Goal: Information Seeking & Learning: Find specific page/section

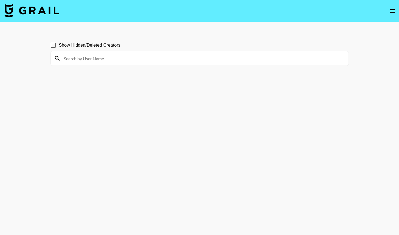
click at [66, 46] on span "Show Hidden/Deleted Creators" at bounding box center [90, 45] width 62 height 7
click at [59, 46] on input "Show Hidden/Deleted Creators" at bounding box center [53, 45] width 12 height 12
checkbox input "true"
click at [109, 64] on div at bounding box center [200, 58] width 298 height 14
click at [109, 55] on input at bounding box center [203, 58] width 285 height 9
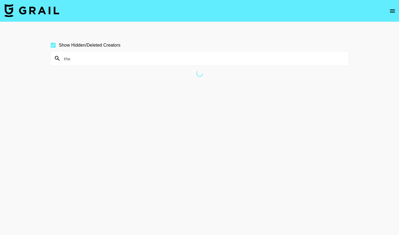
click at [138, 56] on input "the" at bounding box center [203, 58] width 285 height 9
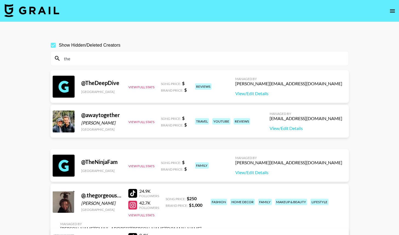
click at [98, 60] on input "the" at bounding box center [203, 58] width 285 height 9
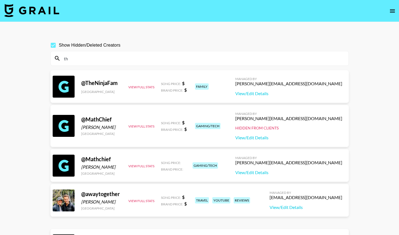
type input "t"
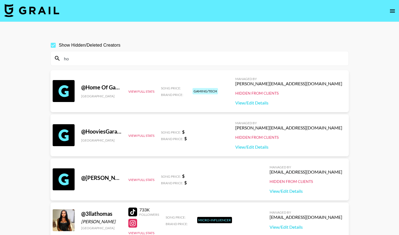
type input "h"
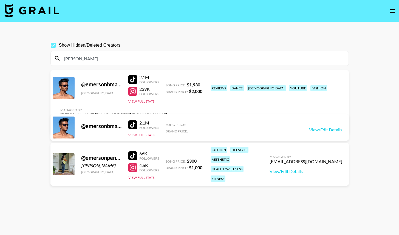
type input "[PERSON_NAME]"
click at [184, 55] on input "[PERSON_NAME]" at bounding box center [203, 58] width 285 height 9
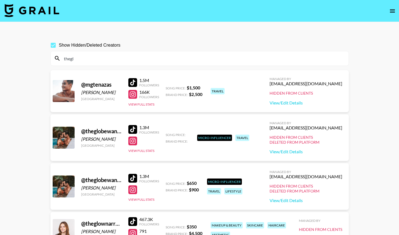
type input "theglo"
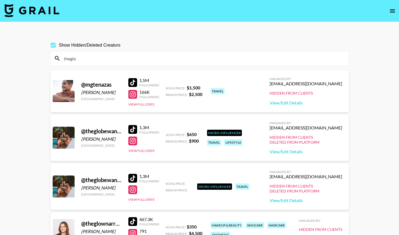
click at [147, 58] on input "theglo" at bounding box center [203, 58] width 285 height 9
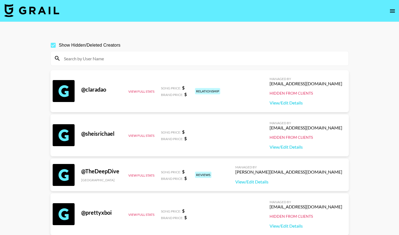
click at [155, 60] on input at bounding box center [203, 58] width 285 height 9
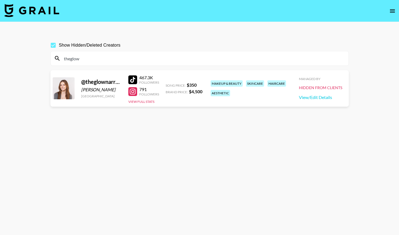
type input "theglow"
click at [52, 48] on input "Show Hidden/Deleted Creators" at bounding box center [53, 45] width 12 height 12
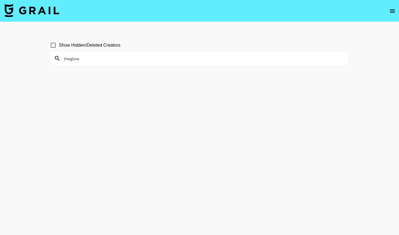
click at [104, 59] on input "theglow" at bounding box center [203, 58] width 285 height 9
click at [50, 44] on input "Show Hidden/Deleted Creators" at bounding box center [53, 45] width 12 height 12
checkbox input "true"
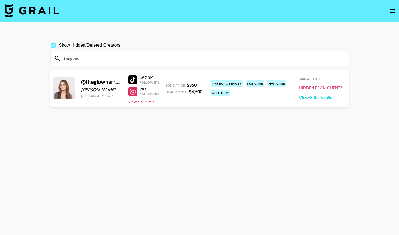
click at [237, 54] on input "theglow" at bounding box center [203, 58] width 285 height 9
click at [235, 59] on input "theglow" at bounding box center [203, 58] width 285 height 9
click at [88, 62] on input "theglow" at bounding box center [203, 58] width 285 height 9
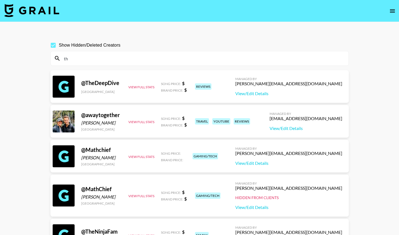
type input "t"
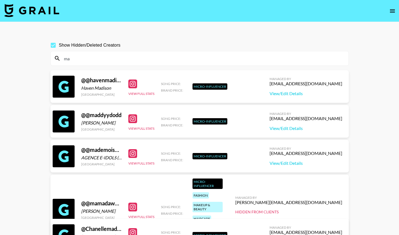
type input "m"
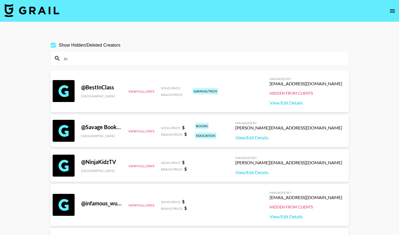
type input "i"
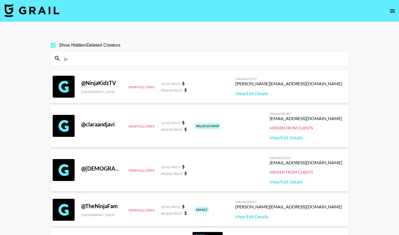
type input "j"
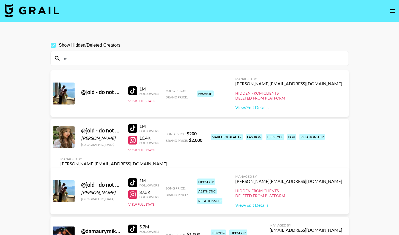
type input "m"
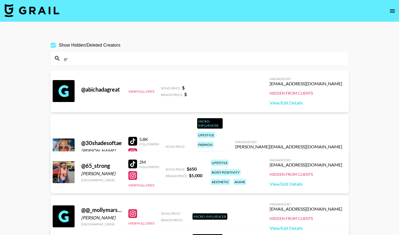
type input "g"
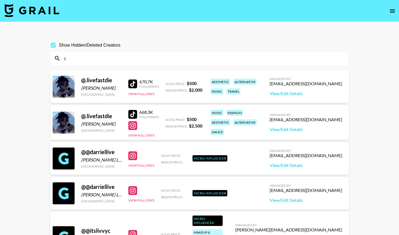
type input "l"
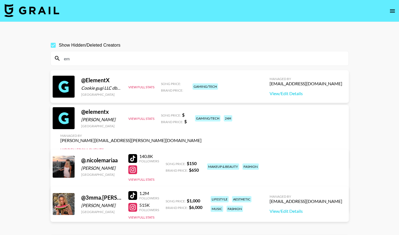
type input "e"
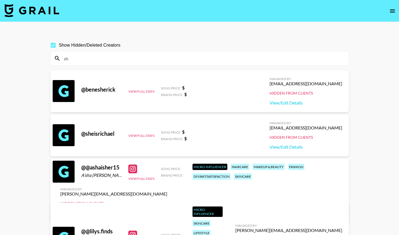
type input "s"
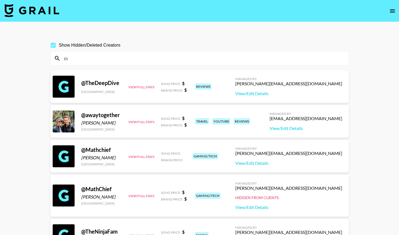
type input "t"
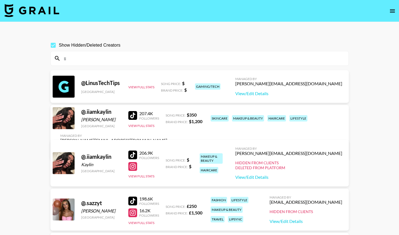
type input "l"
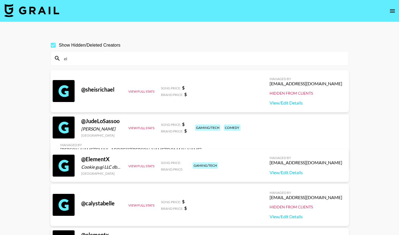
type input "e"
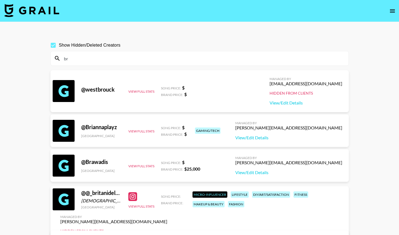
type input "b"
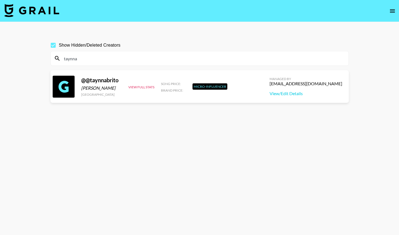
type input "taynna"
click at [326, 84] on div "[EMAIL_ADDRESS][DOMAIN_NAME]" at bounding box center [305, 83] width 73 height 5
click at [276, 96] on div "@ @[PERSON_NAME] [GEOGRAPHIC_DATA] View Full Stats Song Price: Brand Price: Mic…" at bounding box center [199, 86] width 298 height 33
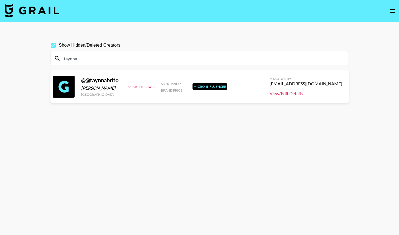
click at [305, 93] on link "View/Edit Details" at bounding box center [305, 93] width 73 height 5
click at [93, 43] on span "Show Hidden/Deleted Creators" at bounding box center [90, 45] width 62 height 7
click at [59, 43] on input "Show Hidden/Deleted Creators" at bounding box center [53, 45] width 12 height 12
click at [78, 44] on span "Show Hidden/Deleted Creators" at bounding box center [90, 45] width 62 height 7
click at [59, 44] on input "Show Hidden/Deleted Creators" at bounding box center [53, 45] width 12 height 12
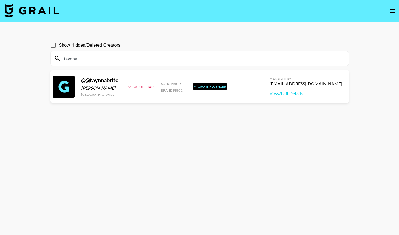
checkbox input "true"
click at [89, 62] on input "taynna" at bounding box center [203, 58] width 285 height 9
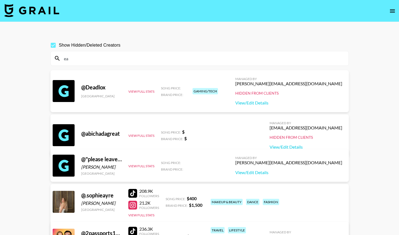
type input "e"
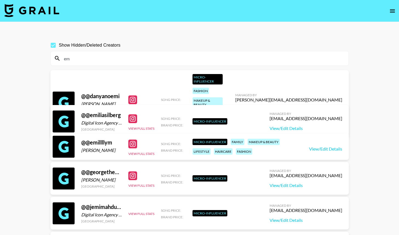
type input "e"
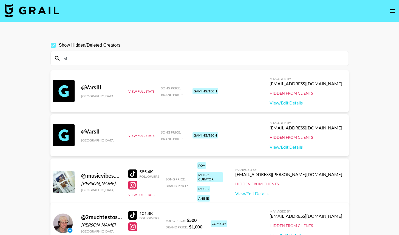
type input "s"
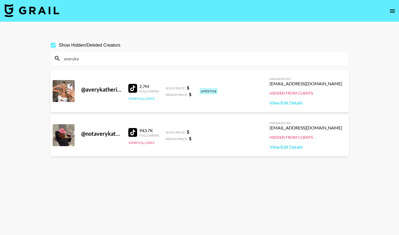
type input "averyka"
click at [139, 99] on button "View Full Stats" at bounding box center [141, 98] width 26 height 4
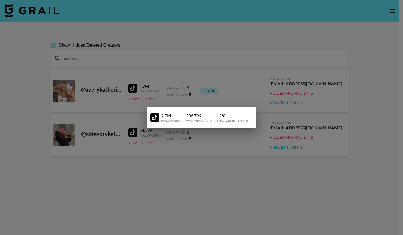
click at [172, 205] on div at bounding box center [201, 117] width 403 height 235
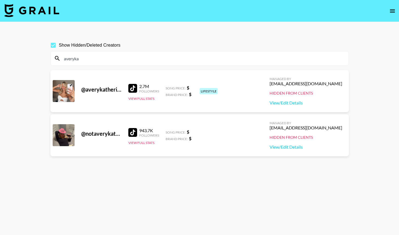
click at [58, 44] on input "Show Hidden/Deleted Creators" at bounding box center [53, 45] width 12 height 12
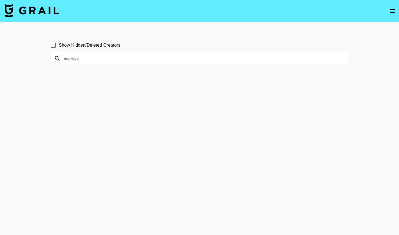
click at [58, 44] on input "Show Hidden/Deleted Creators" at bounding box center [53, 45] width 12 height 12
checkbox input "true"
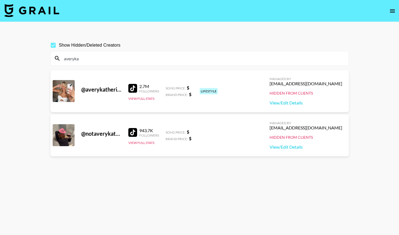
click at [107, 59] on input "averyka" at bounding box center [203, 58] width 285 height 9
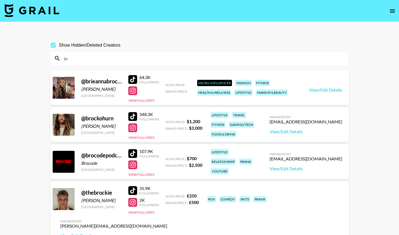
type input "b"
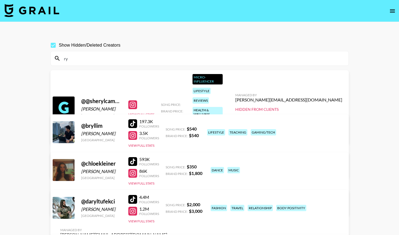
type input "r"
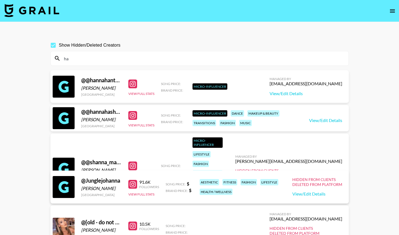
type input "h"
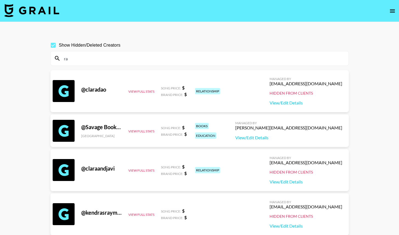
type input "r"
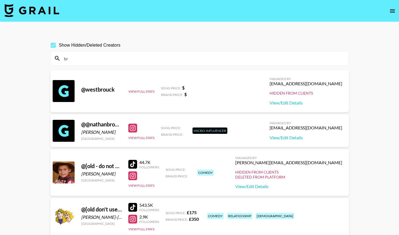
type input "b"
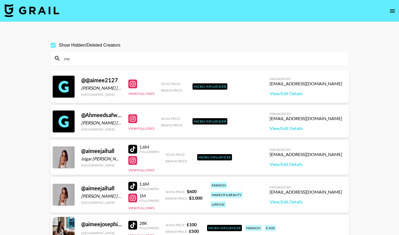
type input "m"
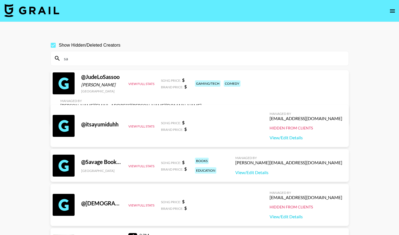
type input "s"
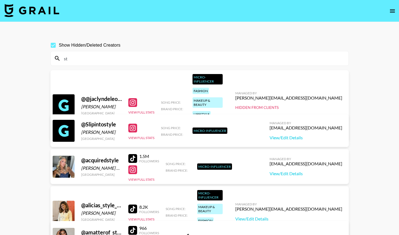
type input "s"
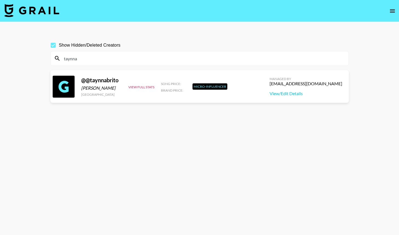
type input "taynna"
click at [334, 85] on div "[EMAIL_ADDRESS][DOMAIN_NAME]" at bounding box center [305, 83] width 73 height 5
copy div "[EMAIL_ADDRESS][DOMAIN_NAME]"
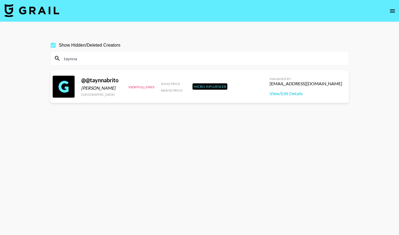
click at [328, 56] on input "taynna" at bounding box center [203, 58] width 285 height 9
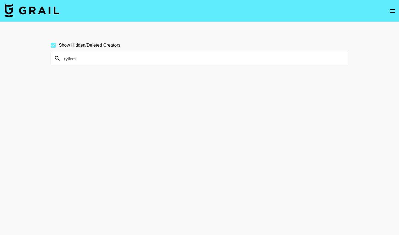
click at [96, 64] on div "ryliem" at bounding box center [200, 58] width 298 height 14
click at [96, 56] on input "ryliem" at bounding box center [203, 58] width 285 height 9
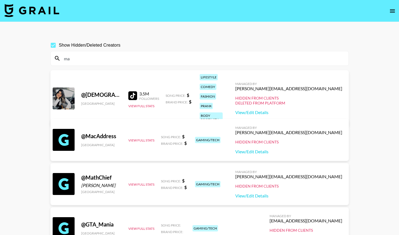
type input "m"
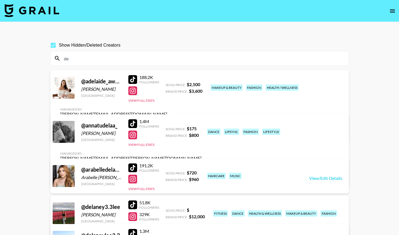
type input "d"
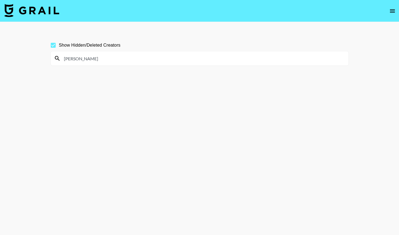
click at [124, 58] on input "[PERSON_NAME]" at bounding box center [203, 58] width 285 height 9
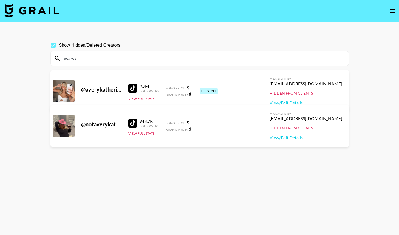
type input "averyk"
click at [97, 46] on span "Show Hidden/Deleted Creators" at bounding box center [90, 45] width 62 height 7
click at [59, 46] on input "Show Hidden/Deleted Creators" at bounding box center [53, 45] width 12 height 12
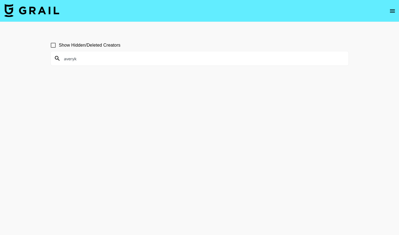
click at [97, 45] on span "Show Hidden/Deleted Creators" at bounding box center [90, 45] width 62 height 7
click at [59, 45] on input "Show Hidden/Deleted Creators" at bounding box center [53, 45] width 12 height 12
checkbox input "true"
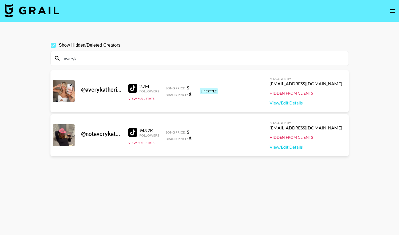
click at [85, 56] on input "averyk" at bounding box center [203, 58] width 285 height 9
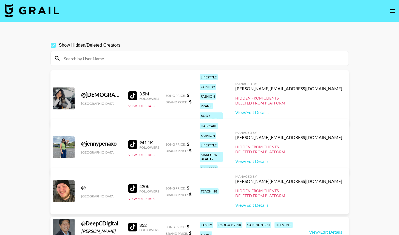
click at [55, 46] on input "Show Hidden/Deleted Creators" at bounding box center [53, 45] width 12 height 12
checkbox input "false"
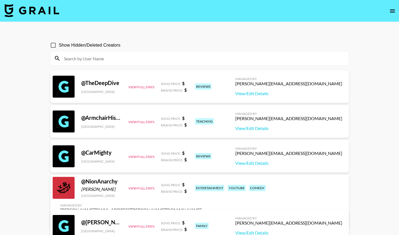
click at [132, 58] on input at bounding box center [203, 58] width 285 height 9
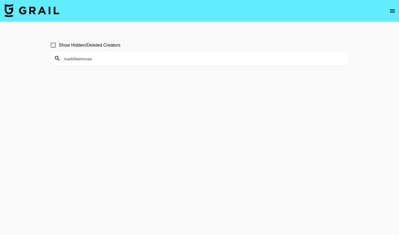
click at [93, 57] on input "maddieemmaa" at bounding box center [203, 58] width 285 height 9
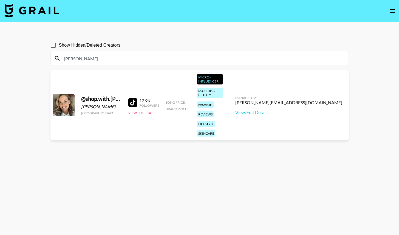
type input "[PERSON_NAME]"
click at [74, 44] on span "Show Hidden/Deleted Creators" at bounding box center [90, 45] width 62 height 7
click at [59, 44] on input "Show Hidden/Deleted Creators" at bounding box center [53, 45] width 12 height 12
checkbox input "true"
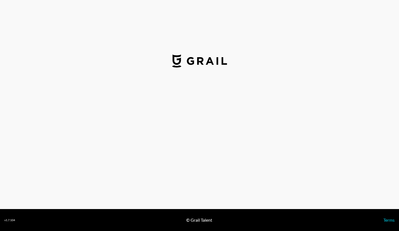
select select "USD"
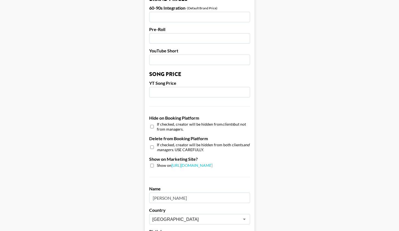
scroll to position [513, 0]
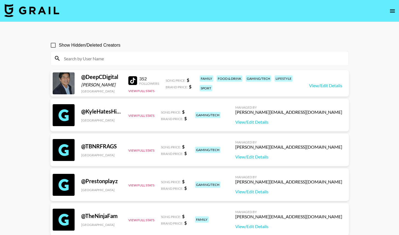
click at [156, 60] on input at bounding box center [203, 58] width 285 height 9
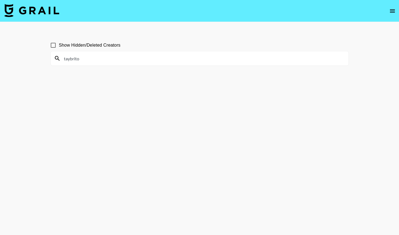
type input "taybrito"
click at [116, 43] on span "Show Hidden/Deleted Creators" at bounding box center [90, 45] width 62 height 7
click at [59, 43] on input "Show Hidden/Deleted Creators" at bounding box center [53, 45] width 12 height 12
checkbox input "true"
click at [95, 59] on input "taybrito" at bounding box center [203, 58] width 285 height 9
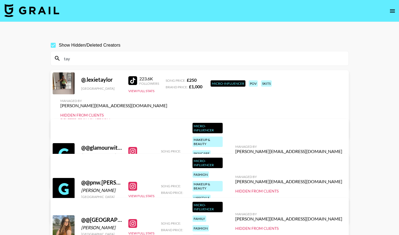
type input "tay"
click at [56, 42] on input "Show Hidden/Deleted Creators" at bounding box center [53, 45] width 12 height 12
checkbox input "false"
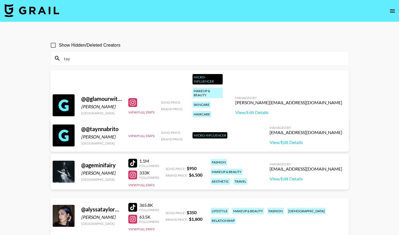
click at [82, 56] on input "tay" at bounding box center [203, 58] width 285 height 9
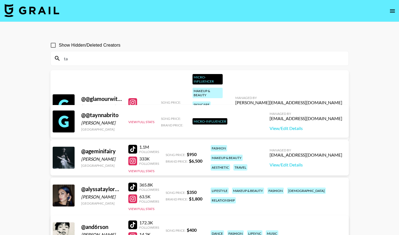
type input "t"
